Goal: Transaction & Acquisition: Download file/media

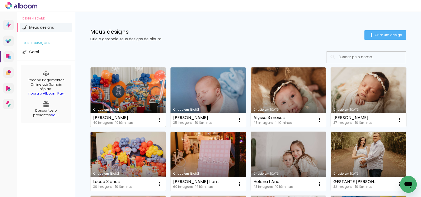
click at [144, 98] on link "Criado em 19/08/25" at bounding box center [127, 96] width 75 height 59
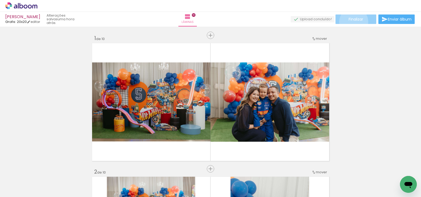
click at [352, 21] on span "Finalizar" at bounding box center [355, 19] width 14 height 4
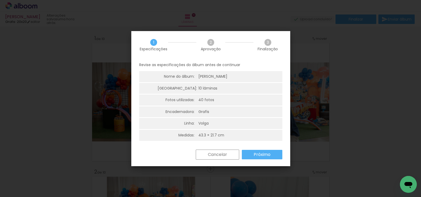
click at [254, 158] on paper-button "Próximo" at bounding box center [262, 154] width 40 height 9
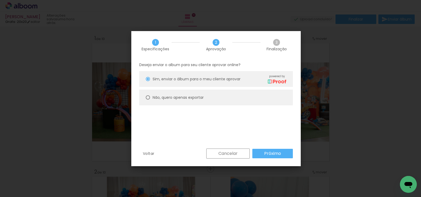
click at [218, 104] on paper-radio-button "Não, quero apenas exportar" at bounding box center [216, 97] width 154 height 16
type paper-radio-button "on"
click at [282, 154] on paper-button "Próximo" at bounding box center [272, 153] width 40 height 9
type input "Alta, 300 DPI"
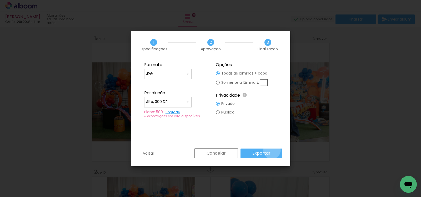
click at [272, 150] on paper-button "Exportar" at bounding box center [261, 152] width 42 height 9
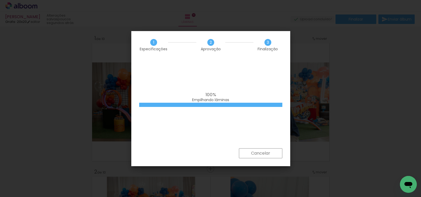
click at [265, 140] on div "100% Empilhando lâminas" at bounding box center [210, 103] width 159 height 89
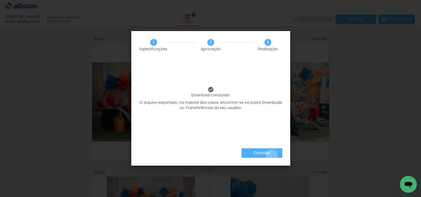
click at [271, 155] on paper-button "Concluir" at bounding box center [261, 152] width 41 height 9
